Goal: Navigation & Orientation: Find specific page/section

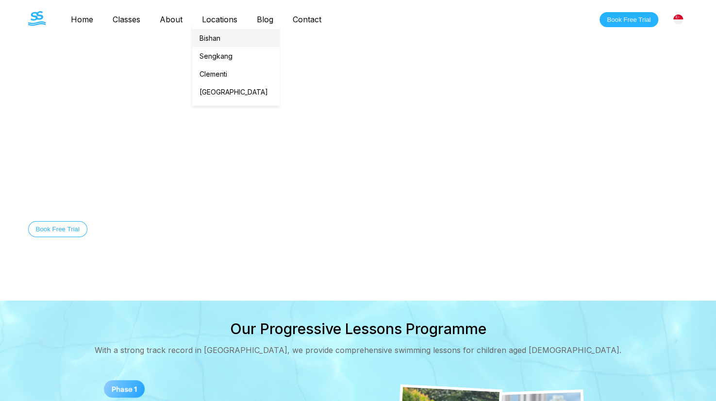
click at [220, 44] on link "Bishan" at bounding box center [235, 38] width 87 height 18
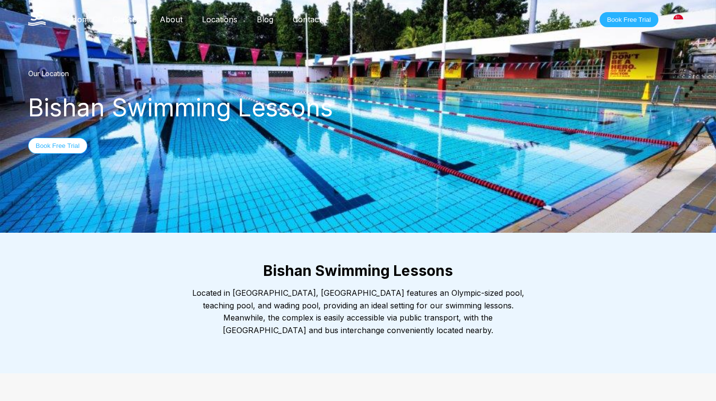
click at [76, 16] on link "Home" at bounding box center [82, 20] width 42 height 10
